Goal: Task Accomplishment & Management: Use online tool/utility

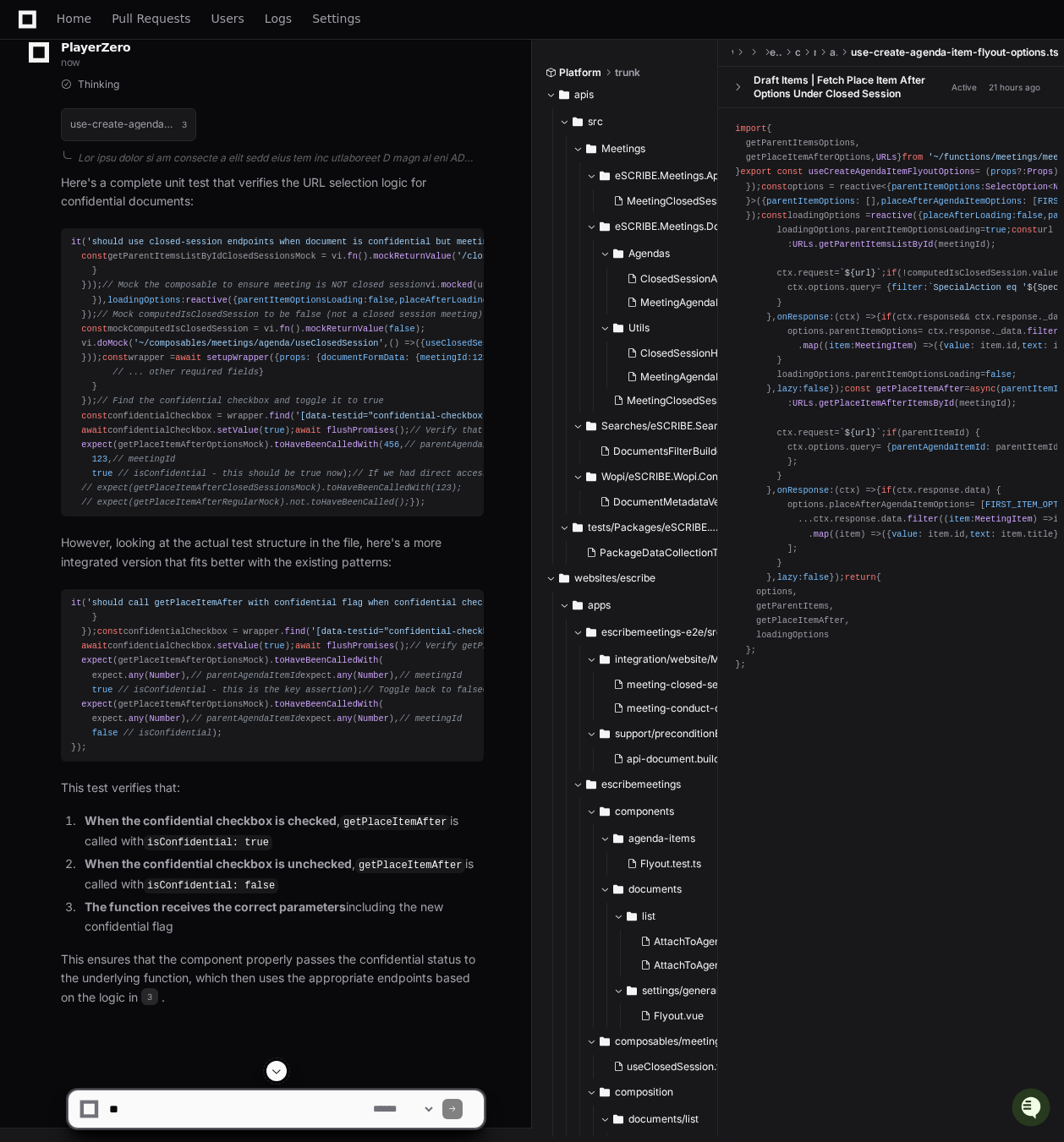
scroll to position [537, 0]
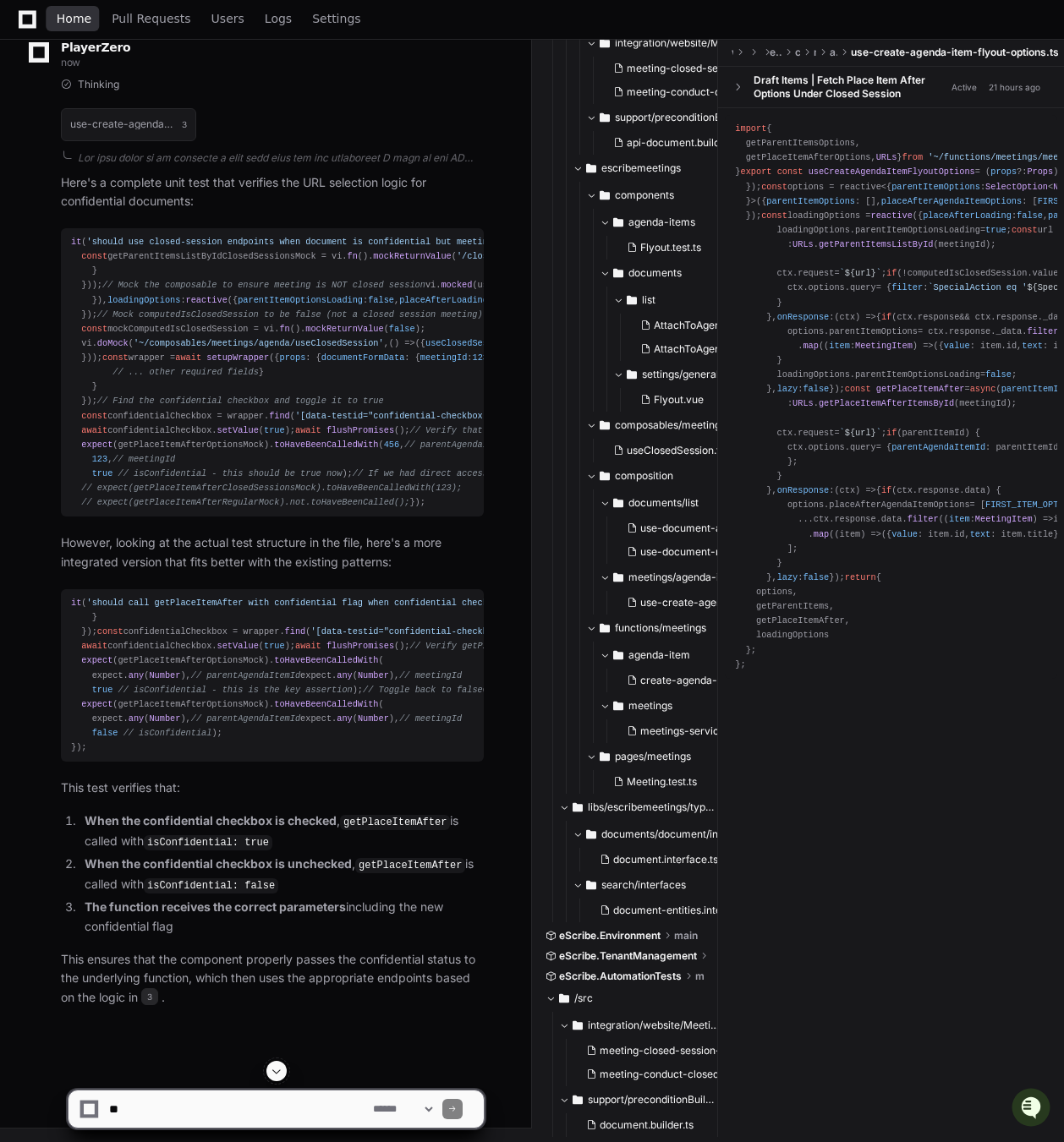
click at [78, 24] on span "Home" at bounding box center [73, 19] width 35 height 10
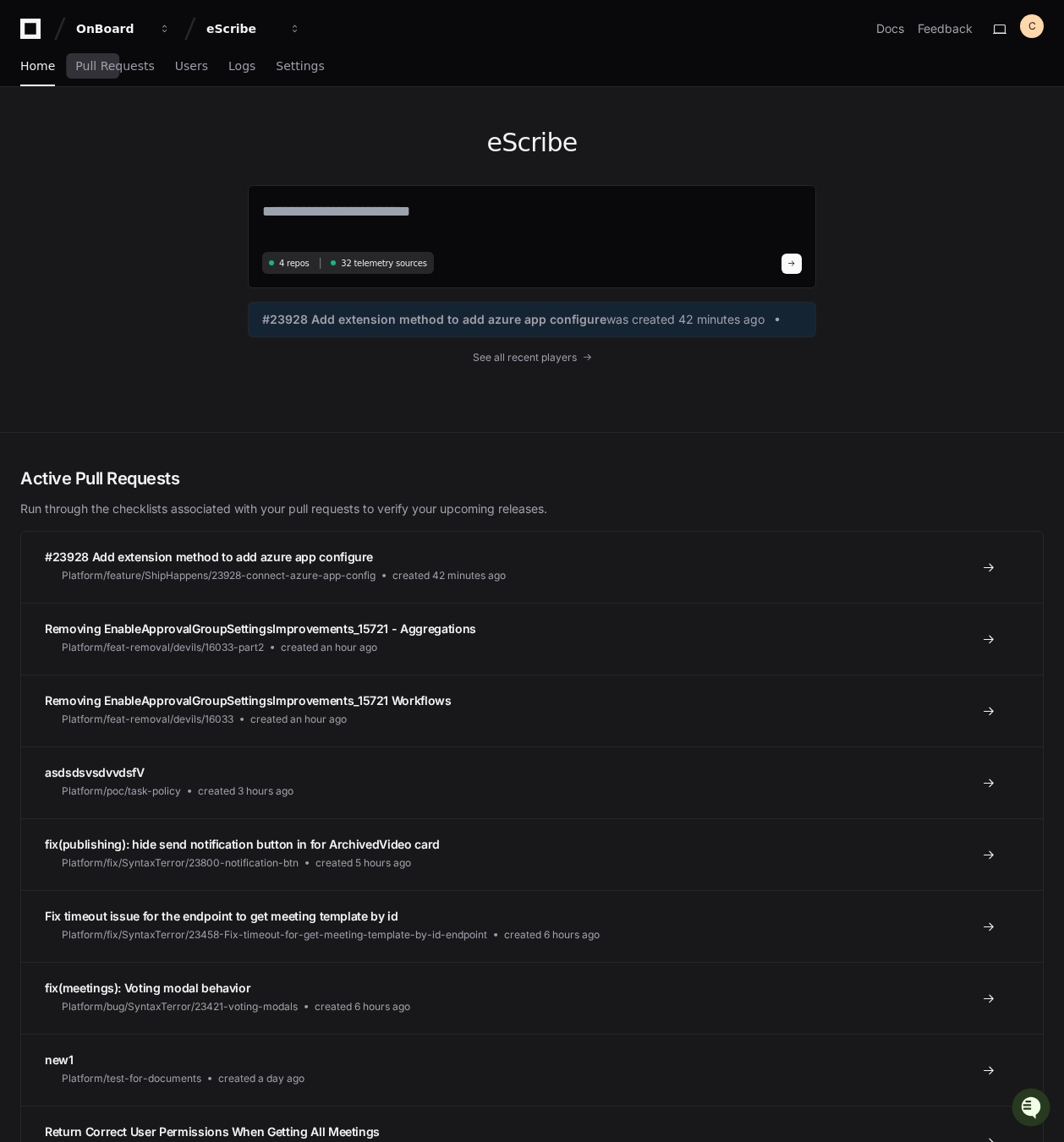
click at [125, 404] on div "eScribe 4 repos 32 telemetry sources #23928 Add extension method to add azure a…" at bounding box center [532, 259] width 1064 height 345
click at [204, 572] on span "Platform/feature/ShipHappens/23928-connect-azure-app-config" at bounding box center [218, 576] width 314 height 14
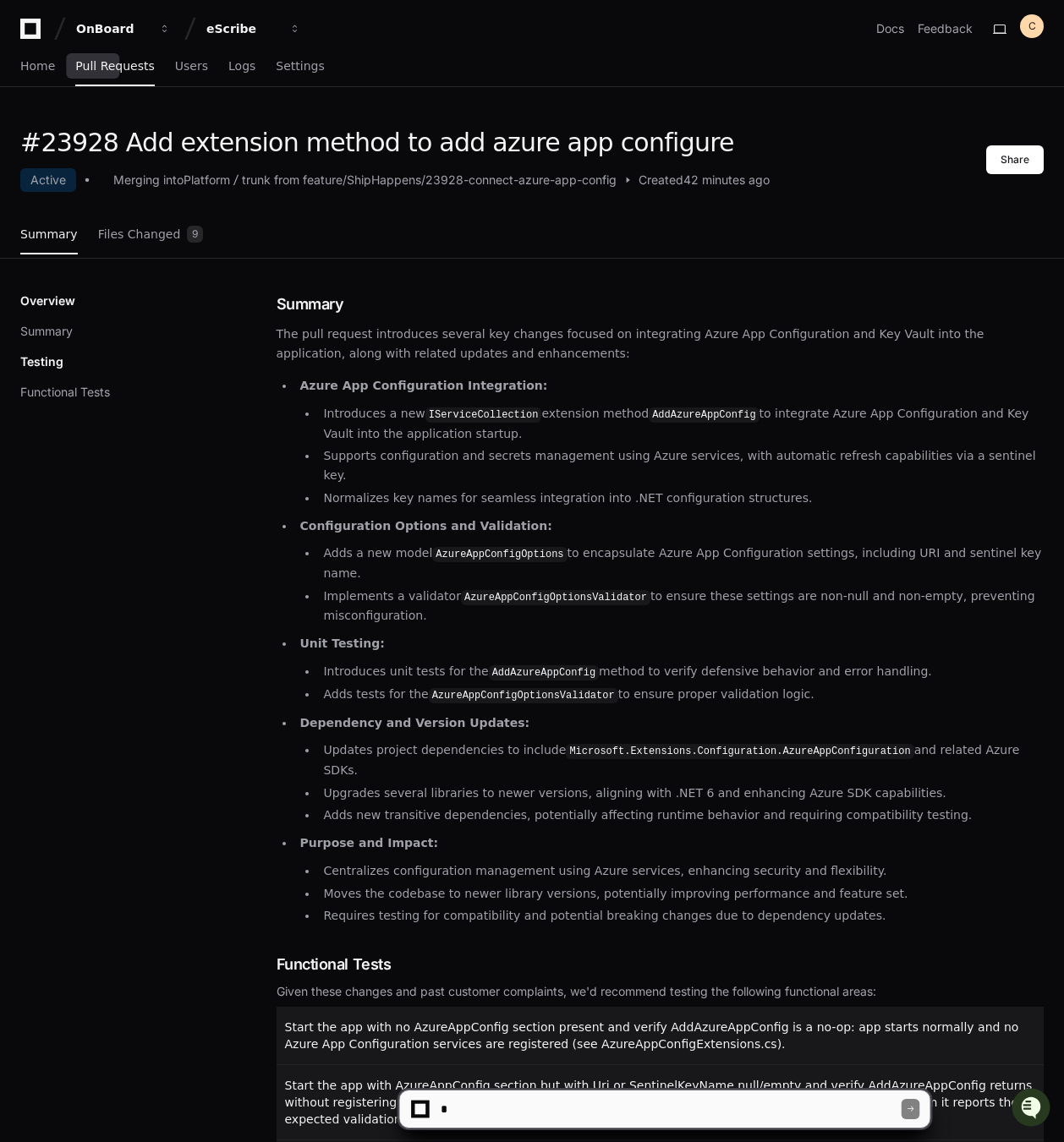
click at [551, 1112] on textarea at bounding box center [669, 1109] width 464 height 38
type textarea "**********"
